Goal: Browse casually

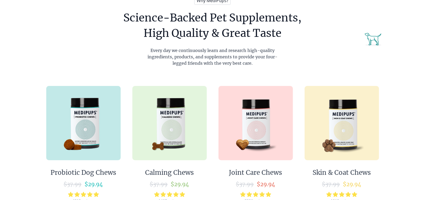
click at [175, 142] on img at bounding box center [169, 123] width 74 height 74
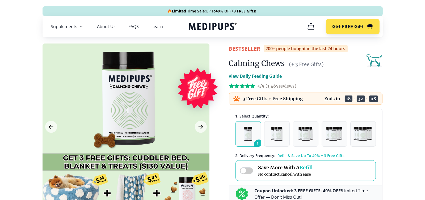
scroll to position [53, 0]
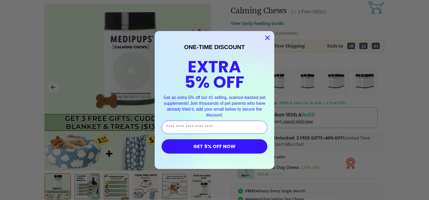
click at [266, 38] on icon "Close dialog" at bounding box center [268, 38] width 4 height 4
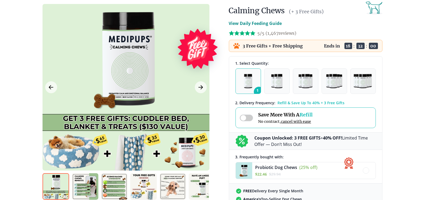
click at [83, 187] on img at bounding box center [85, 187] width 27 height 27
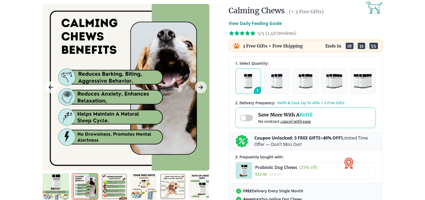
click at [107, 185] on img at bounding box center [114, 187] width 27 height 27
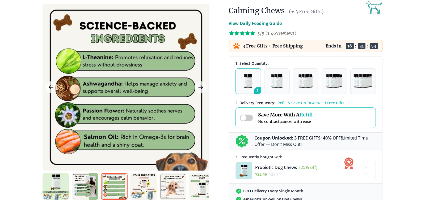
click at [145, 190] on img at bounding box center [143, 187] width 27 height 27
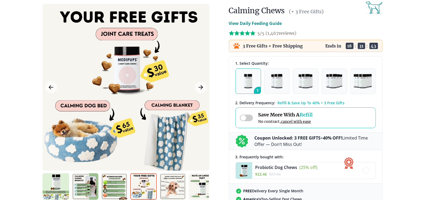
click at [170, 190] on img at bounding box center [172, 187] width 27 height 27
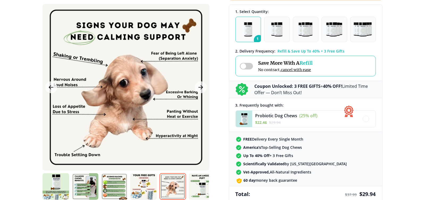
scroll to position [106, 0]
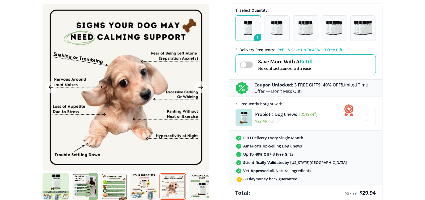
click at [203, 188] on img at bounding box center [202, 187] width 27 height 27
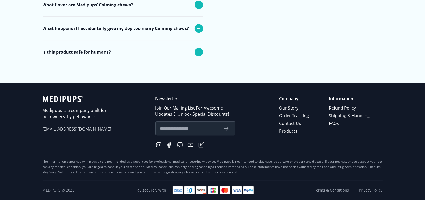
scroll to position [2179, 0]
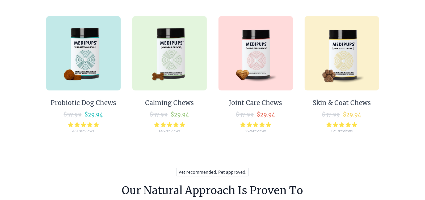
scroll to position [319, 0]
